Goal: Task Accomplishment & Management: Manage account settings

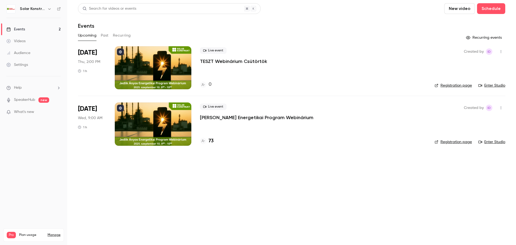
click at [22, 65] on div "Settings" at bounding box center [17, 64] width 22 height 5
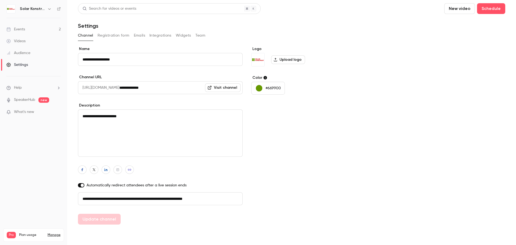
drag, startPoint x: 230, startPoint y: 199, endPoint x: 60, endPoint y: 191, distance: 170.6
click at [60, 191] on div "**********" at bounding box center [258, 122] width 516 height 245
